Goal: Information Seeking & Learning: Check status

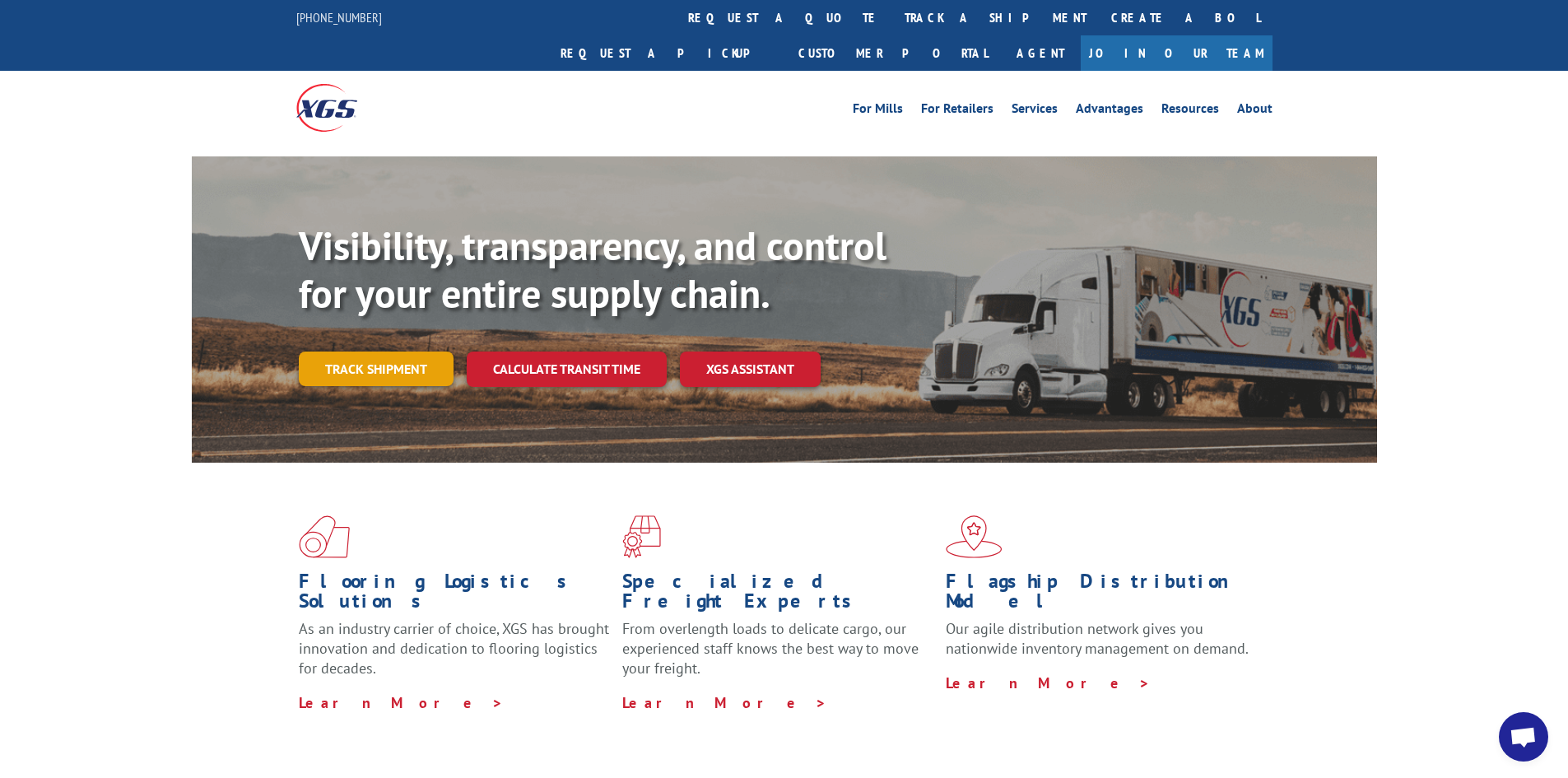
click at [400, 351] on link "Track shipment" at bounding box center [376, 368] width 154 height 35
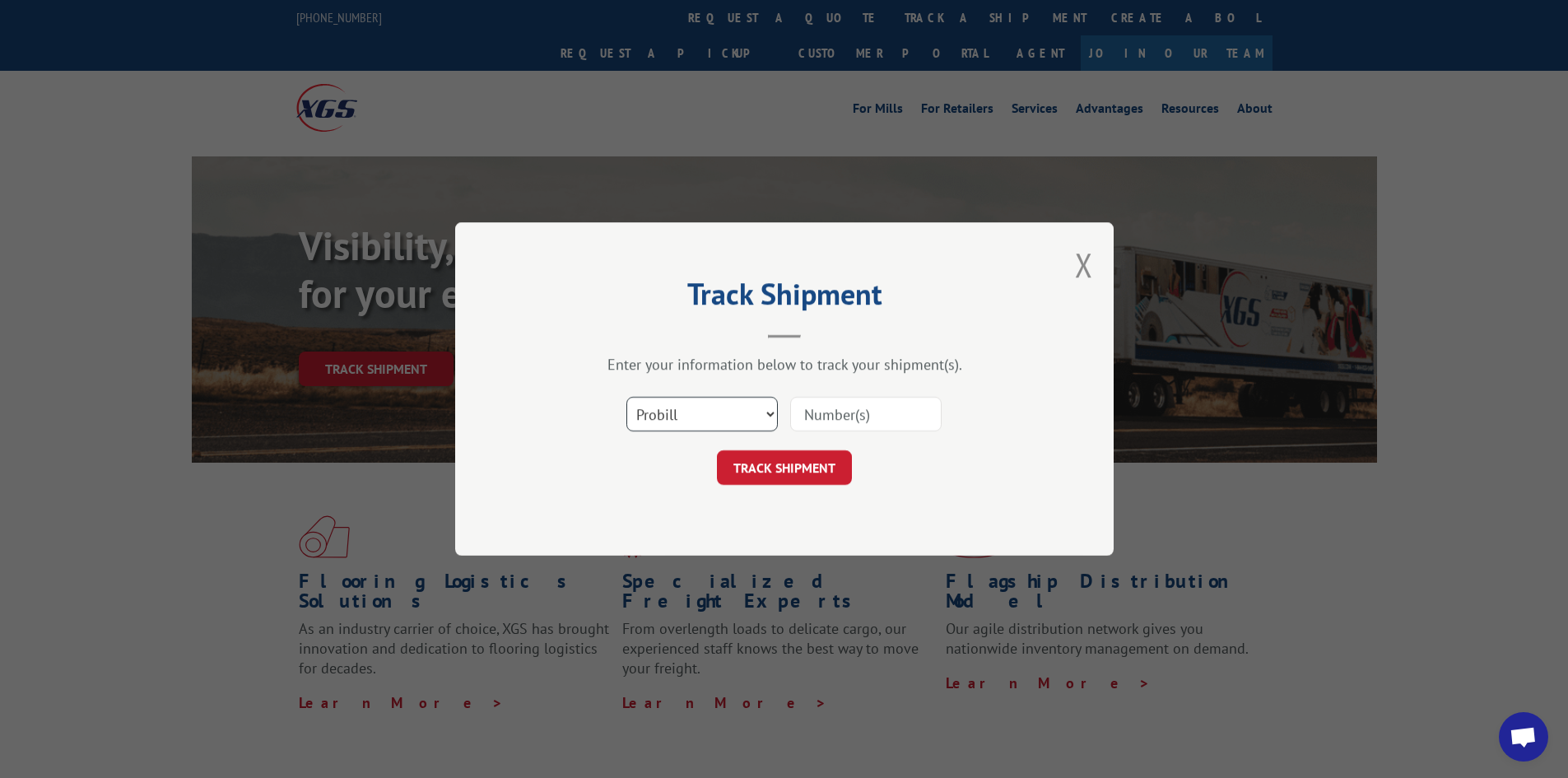
click at [761, 412] on select "Select category... Probill BOL PO" at bounding box center [702, 414] width 152 height 35
select select "po"
click at [627, 397] on select "Select category... Probill BOL PO" at bounding box center [702, 414] width 152 height 35
click at [885, 409] on input at bounding box center [866, 414] width 152 height 35
paste input "52530614"
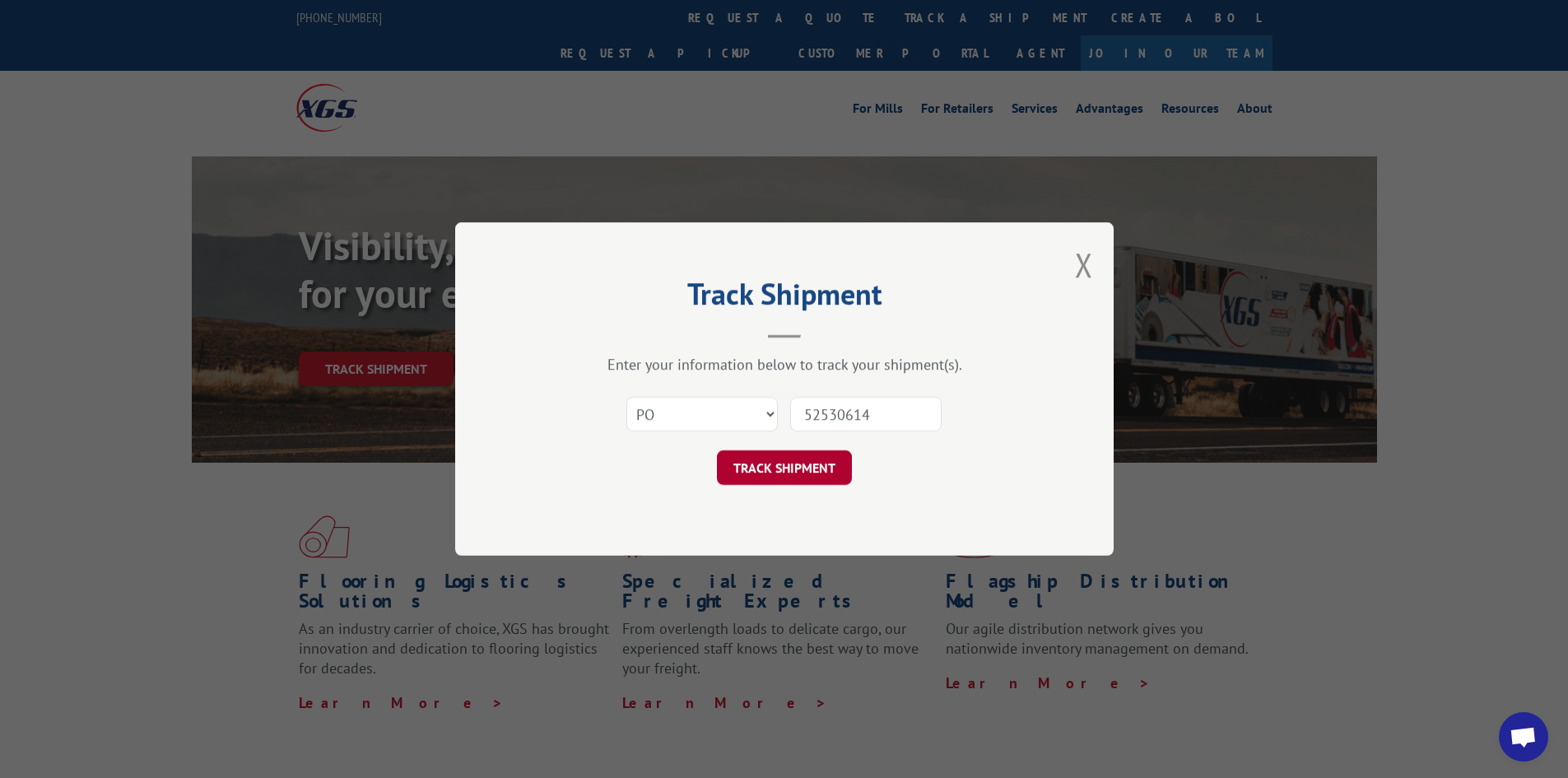
type input "52530614"
click at [781, 464] on button "TRACK SHIPMENT" at bounding box center [784, 467] width 135 height 35
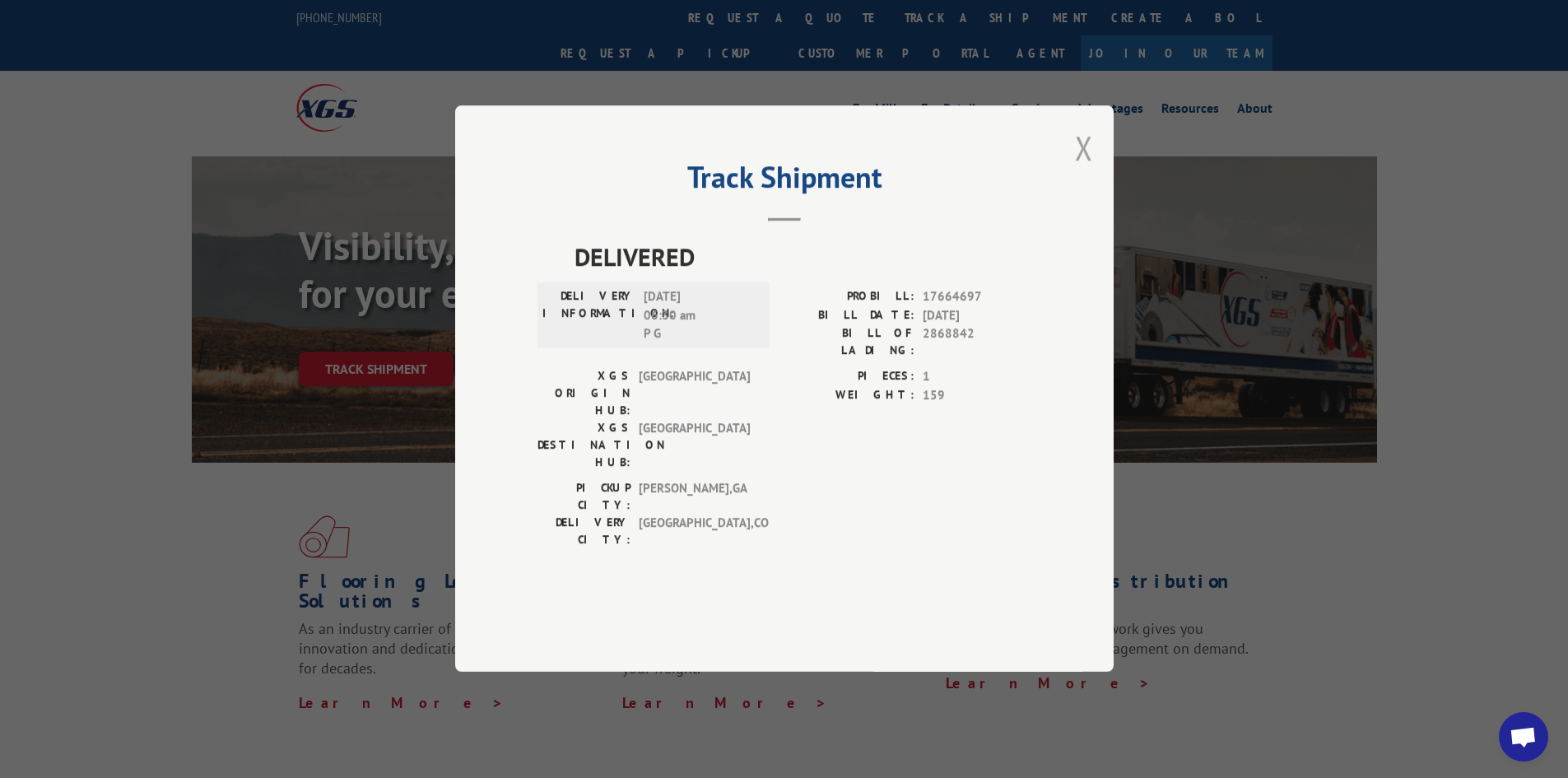
click at [1082, 170] on button "Close modal" at bounding box center [1084, 148] width 18 height 43
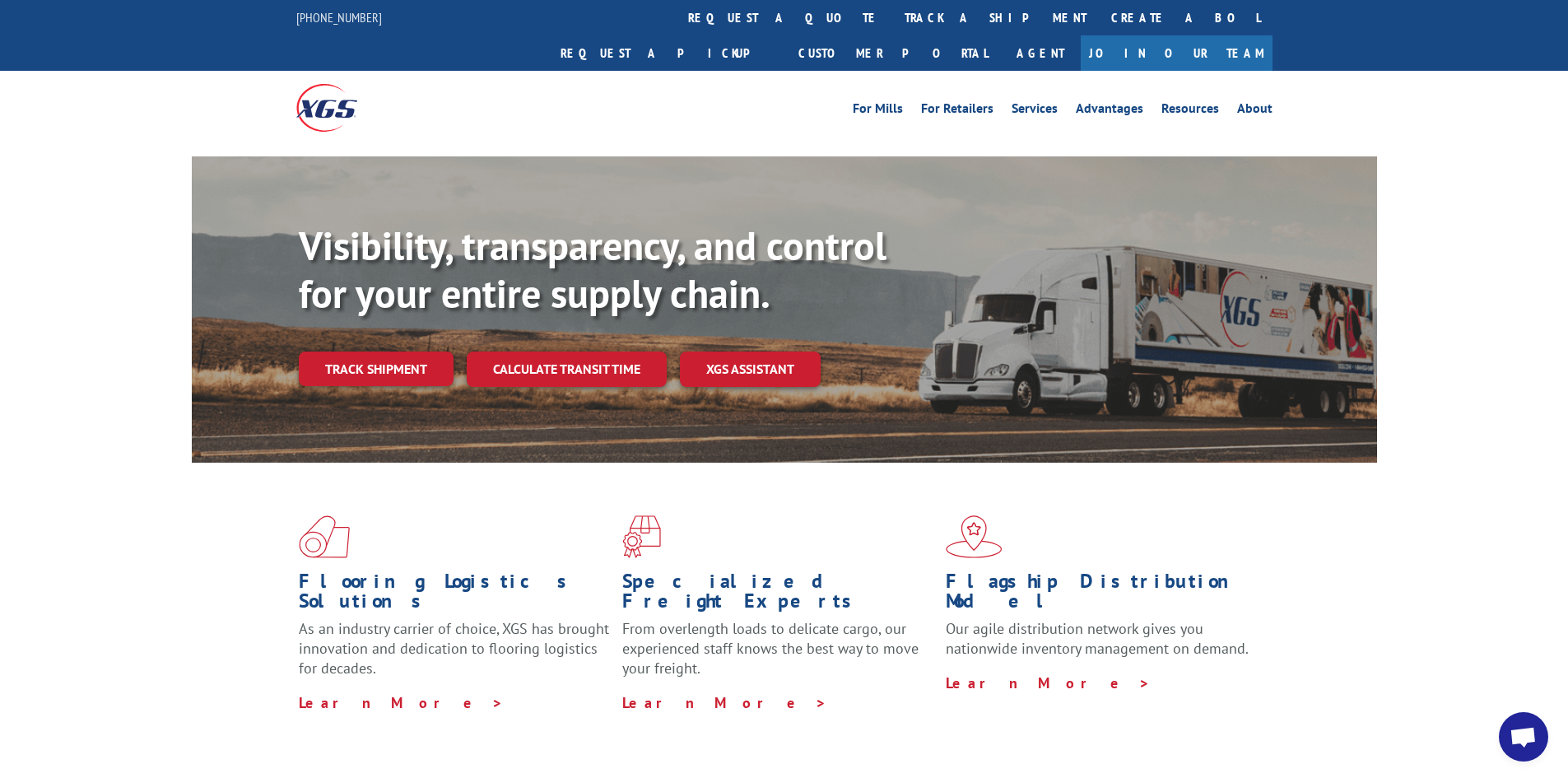
click at [368, 351] on link "Track shipment" at bounding box center [376, 368] width 154 height 35
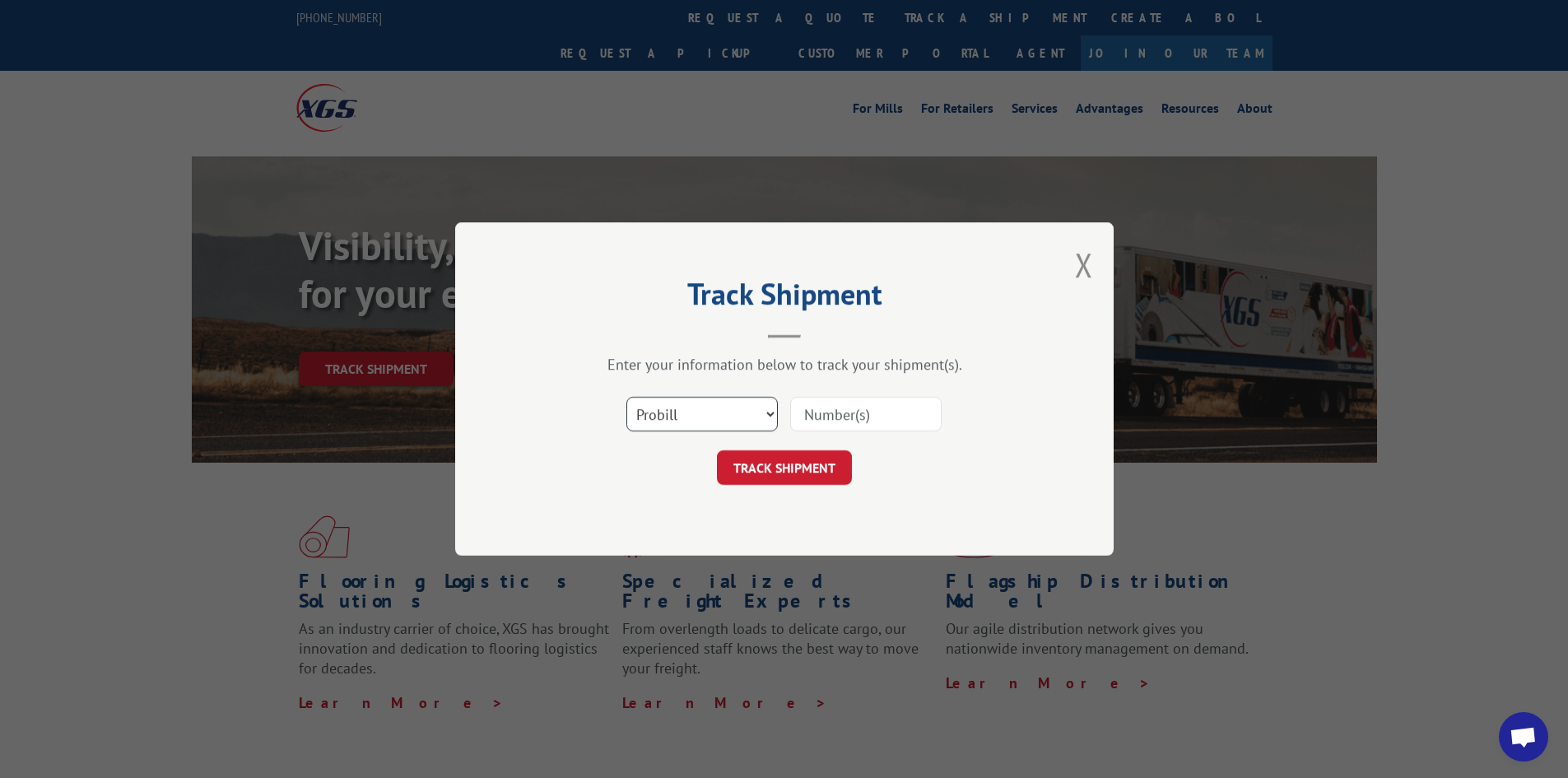
click at [764, 414] on select "Select category... Probill BOL PO" at bounding box center [702, 414] width 152 height 35
select select "po"
click at [627, 397] on select "Select category... Probill BOL PO" at bounding box center [702, 414] width 152 height 35
click at [882, 411] on input at bounding box center [866, 414] width 152 height 35
paste input "52530614"
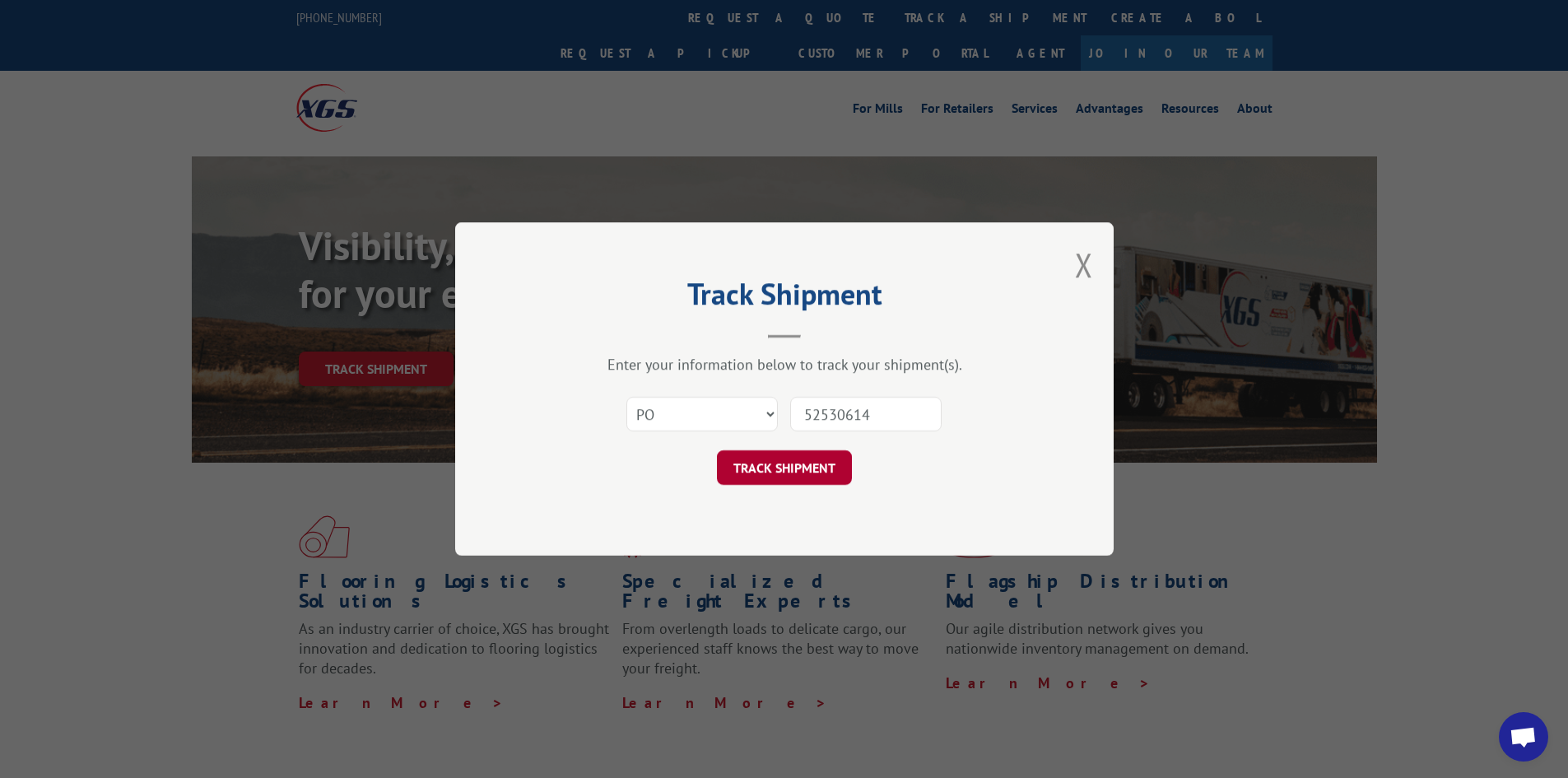
type input "52530614"
click at [795, 465] on button "TRACK SHIPMENT" at bounding box center [784, 467] width 135 height 35
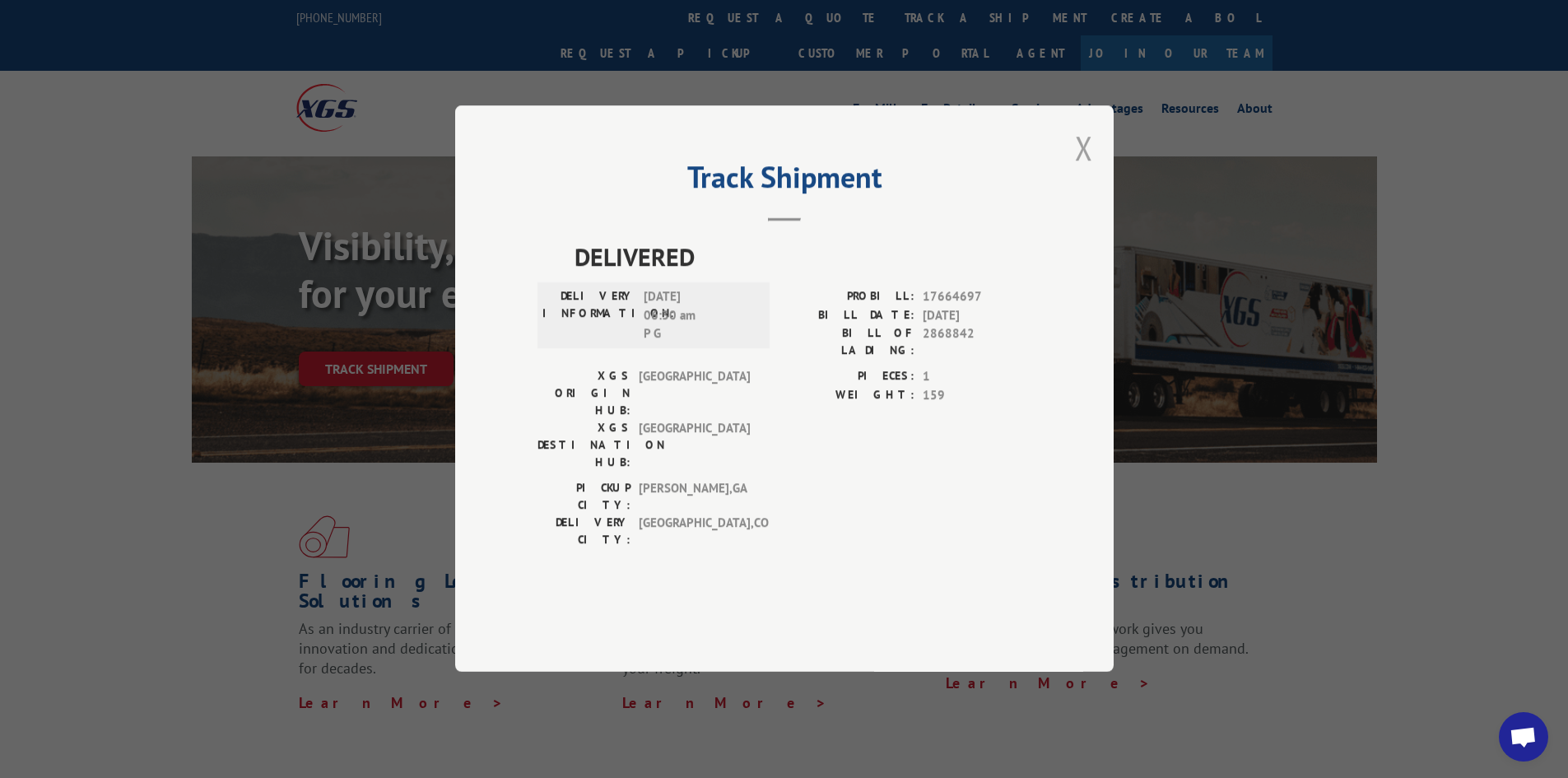
click at [1075, 170] on button "Close modal" at bounding box center [1084, 148] width 18 height 43
